Goal: Information Seeking & Learning: Learn about a topic

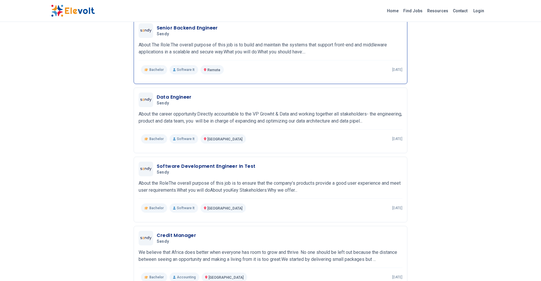
scroll to position [201, 0]
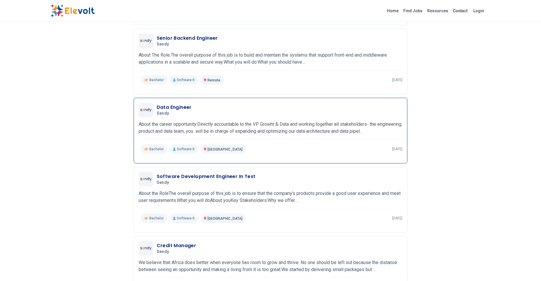
click at [169, 108] on h3 "Data Engineer" at bounding box center [174, 107] width 35 height 7
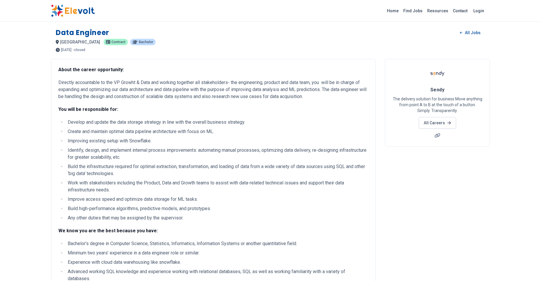
click at [82, 10] on img at bounding box center [73, 11] width 44 height 12
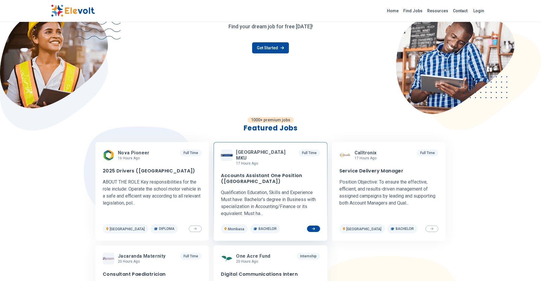
scroll to position [201, 0]
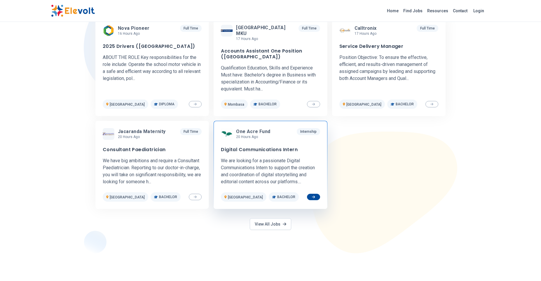
click at [257, 132] on span "One Acre Fund" at bounding box center [253, 132] width 34 height 6
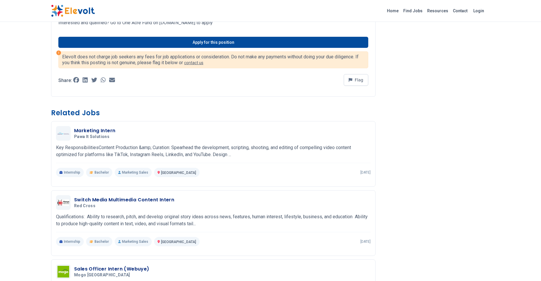
scroll to position [282, 0]
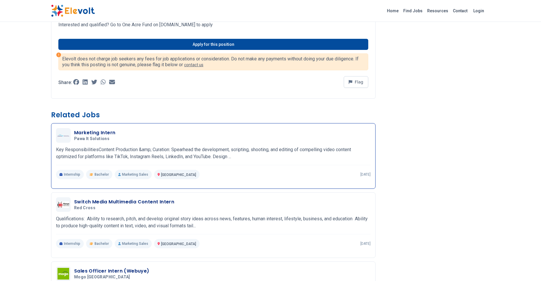
click at [105, 135] on h3 "Marketing Intern" at bounding box center [94, 132] width 41 height 7
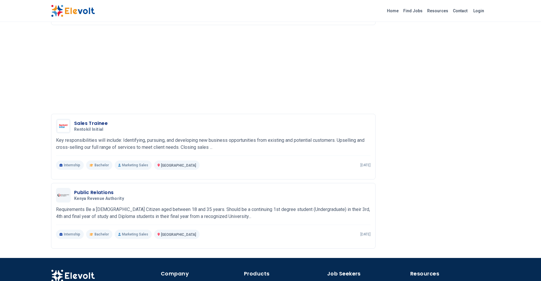
scroll to position [604, 0]
click at [100, 126] on h3 "Sales Trainee" at bounding box center [91, 123] width 34 height 7
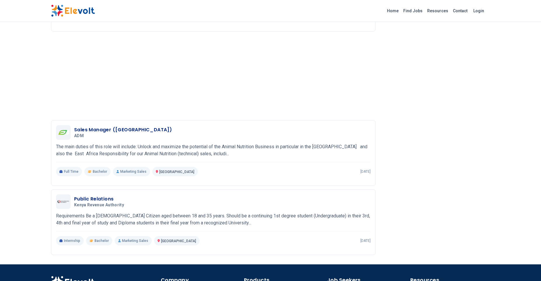
scroll to position [531, 0]
